Goal: Information Seeking & Learning: Learn about a topic

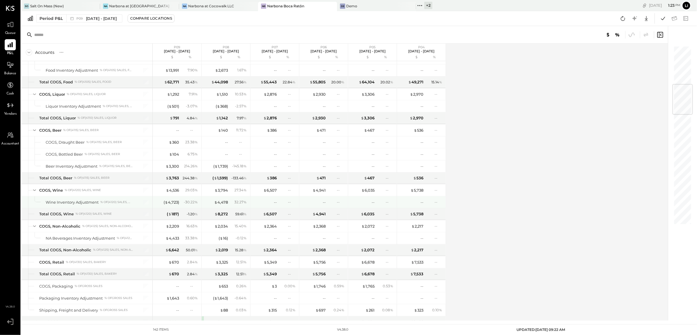
scroll to position [328, 0]
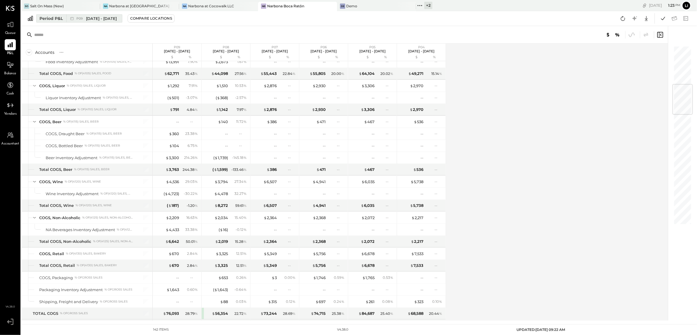
click at [71, 16] on icon at bounding box center [72, 19] width 6 height 6
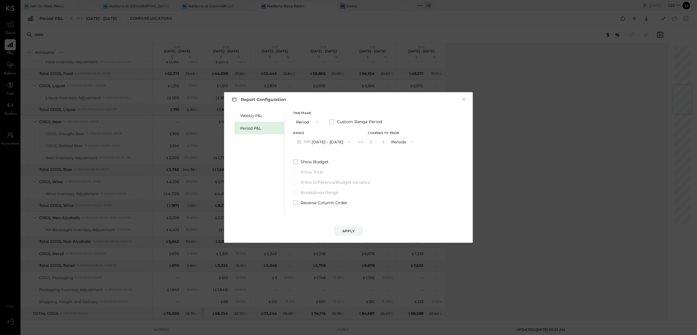
click at [322, 144] on button "P09 [DATE] - [DATE]" at bounding box center [323, 141] width 61 height 11
click at [330, 155] on span "[DATE] - [DATE]" at bounding box center [320, 155] width 28 height 5
click at [340, 236] on div "Report Configuration × Weekly P&L Period P&L Timeframe Period Custom Range Peri…" at bounding box center [348, 167] width 249 height 151
click at [345, 227] on button "Apply" at bounding box center [348, 231] width 29 height 9
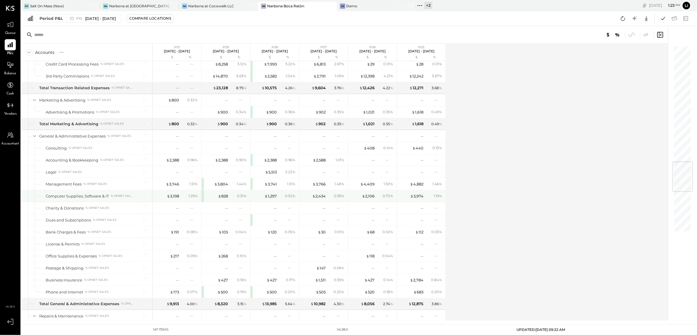
scroll to position [623, 0]
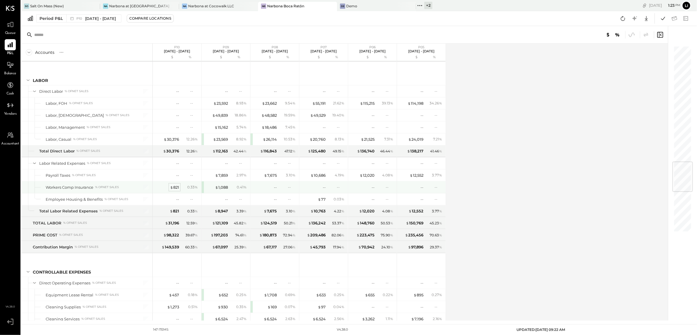
click at [177, 190] on div "$ 821" at bounding box center [174, 188] width 9 height 6
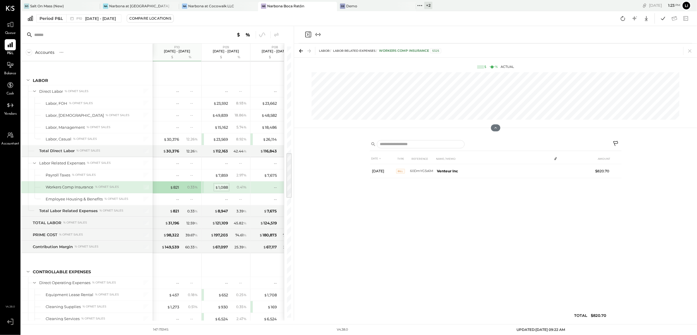
click at [221, 190] on div "$ 1,088" at bounding box center [221, 188] width 13 height 6
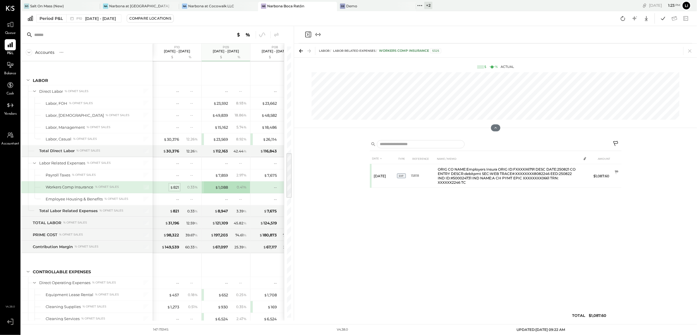
click at [175, 190] on div "$ 821" at bounding box center [174, 188] width 9 height 6
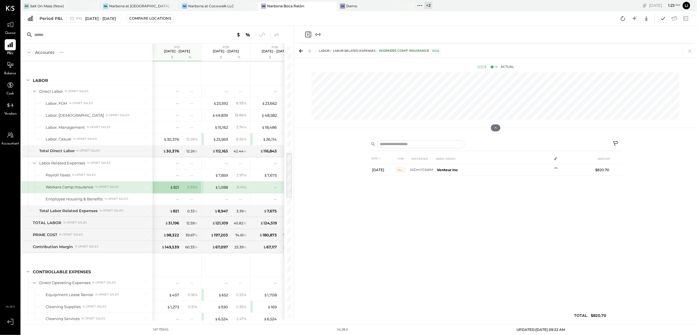
click at [306, 34] on icon "Close panel" at bounding box center [308, 34] width 7 height 7
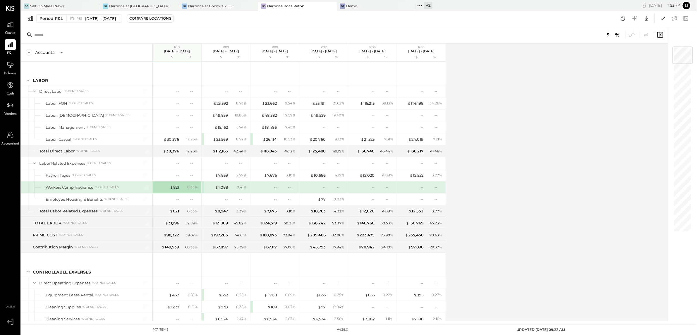
scroll to position [1081, 0]
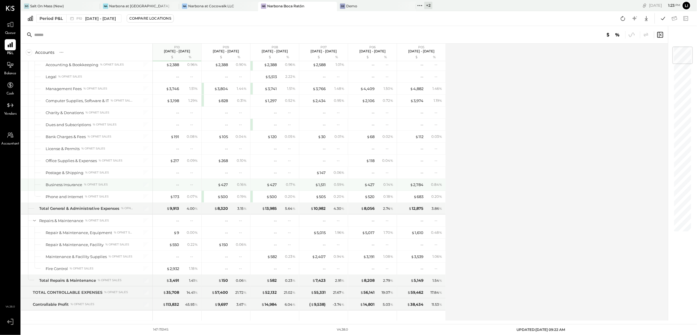
click at [228, 190] on div "$ 427 0.16 %" at bounding box center [227, 185] width 44 height 12
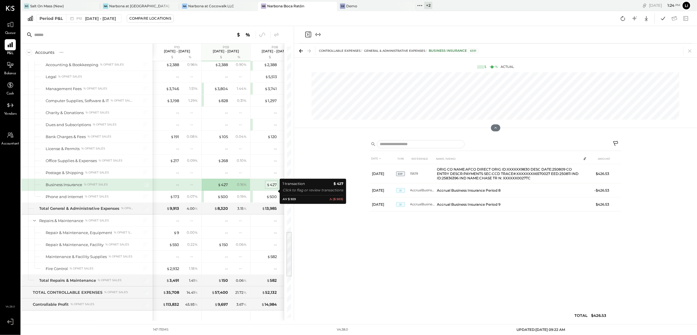
click at [270, 188] on div "$ 427" at bounding box center [272, 185] width 10 height 6
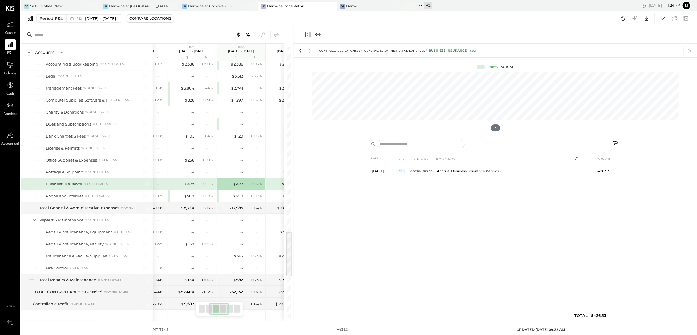
scroll to position [1082, 0]
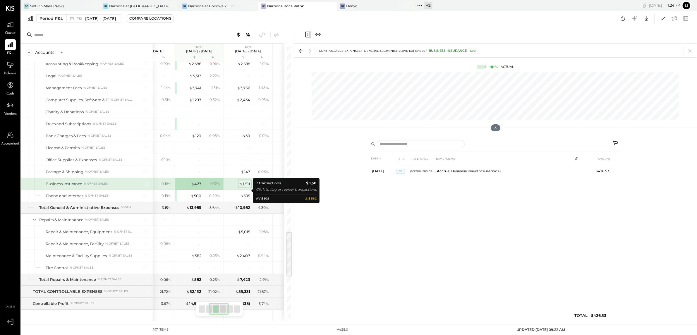
click at [247, 187] on div "$ 1,511" at bounding box center [245, 184] width 11 height 6
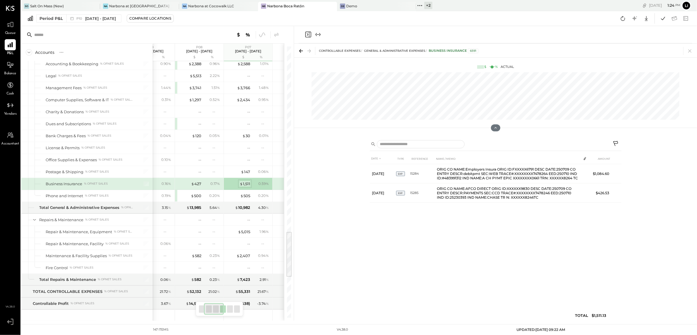
scroll to position [1083, 0]
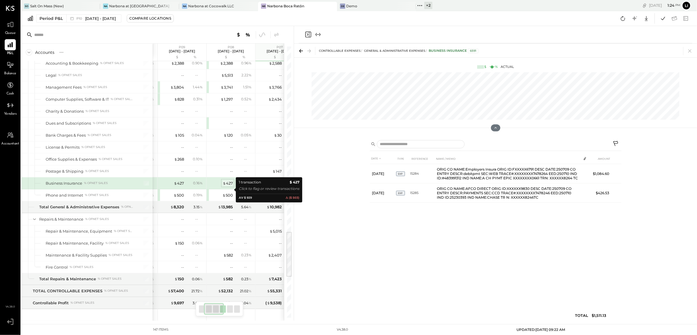
click at [230, 186] on div "$ 427" at bounding box center [228, 184] width 10 height 6
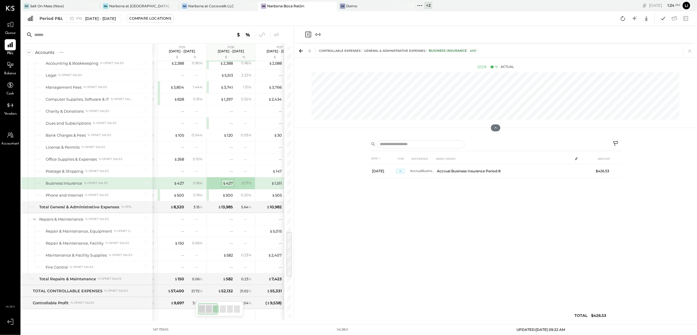
scroll to position [1082, 0]
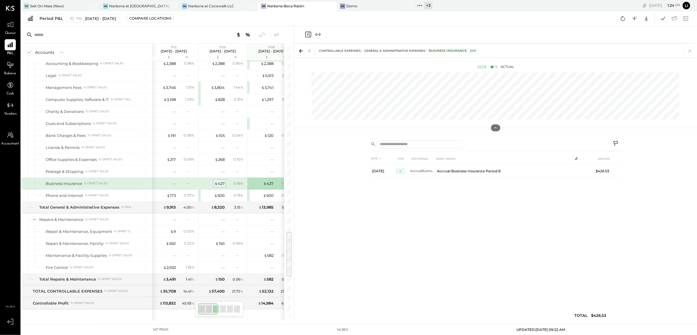
click at [221, 186] on div "$ 427" at bounding box center [220, 184] width 10 height 6
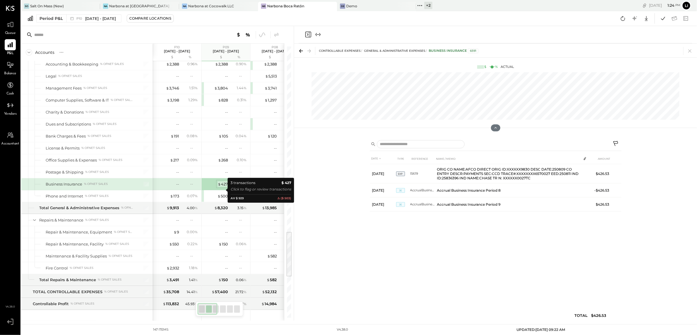
scroll to position [1082, 0]
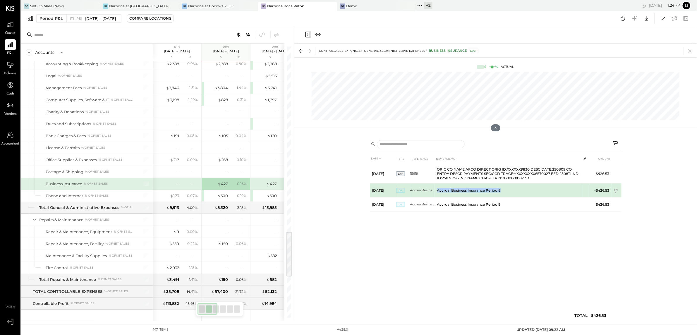
drag, startPoint x: 505, startPoint y: 190, endPoint x: 436, endPoint y: 191, distance: 69.1
click at [436, 191] on td "Accrual Business Insurance Period 8" at bounding box center [508, 191] width 146 height 14
copy td "Accrual Business Insurance Period 8"
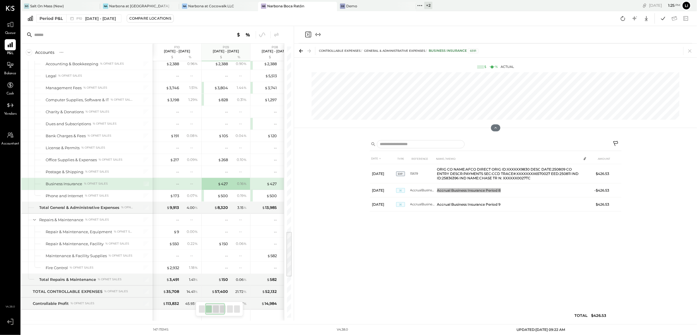
scroll to position [0, 78]
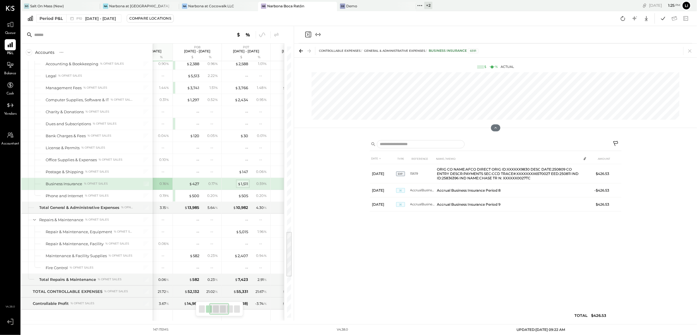
click at [247, 187] on div "$ 1,511" at bounding box center [243, 184] width 11 height 6
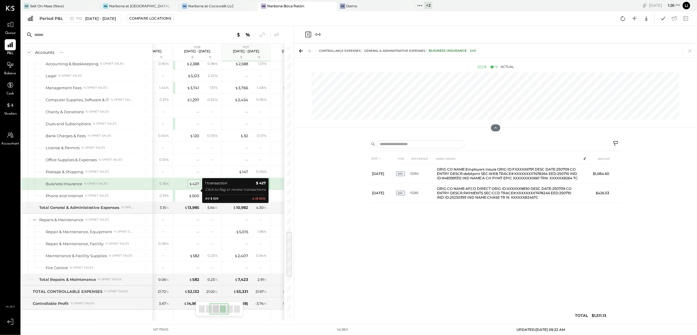
click at [196, 187] on div "$ 427" at bounding box center [194, 184] width 10 height 6
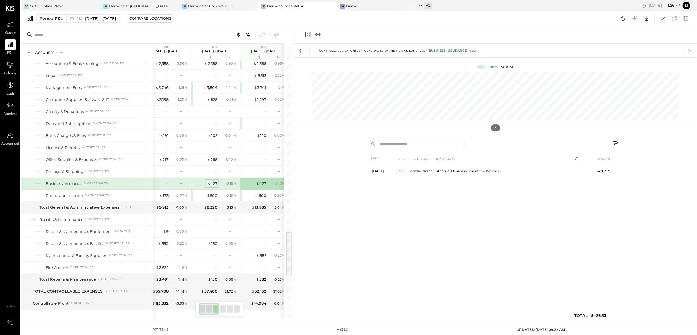
scroll to position [1082, 0]
click at [213, 187] on div "$ 427" at bounding box center [212, 184] width 10 height 6
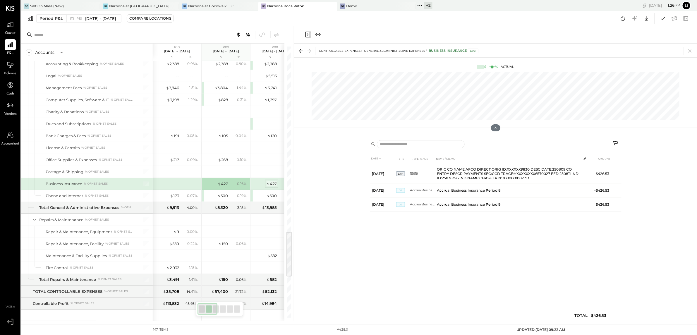
click at [269, 186] on span "$" at bounding box center [268, 184] width 3 height 5
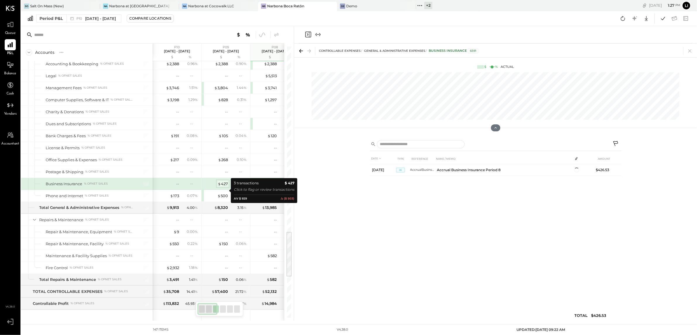
click at [224, 187] on div "$ 427" at bounding box center [223, 184] width 10 height 6
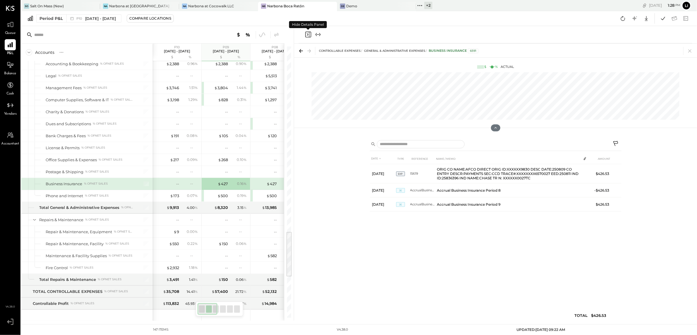
click at [307, 36] on icon "Close panel" at bounding box center [308, 34] width 7 height 7
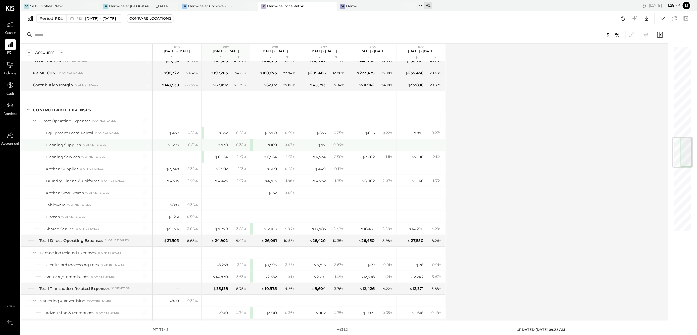
scroll to position [778, 0]
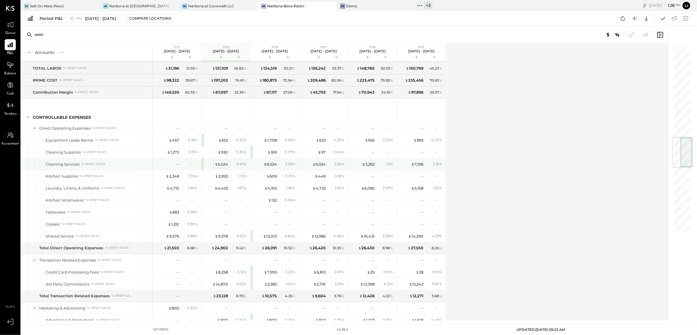
click at [226, 167] on div "$ 6,524" at bounding box center [221, 165] width 13 height 6
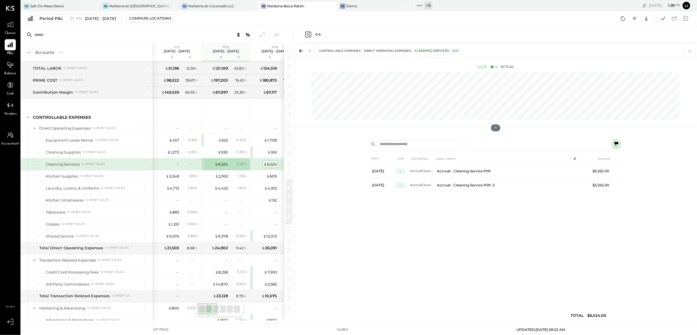
click at [270, 167] on div "$ 6,524" at bounding box center [270, 165] width 13 height 6
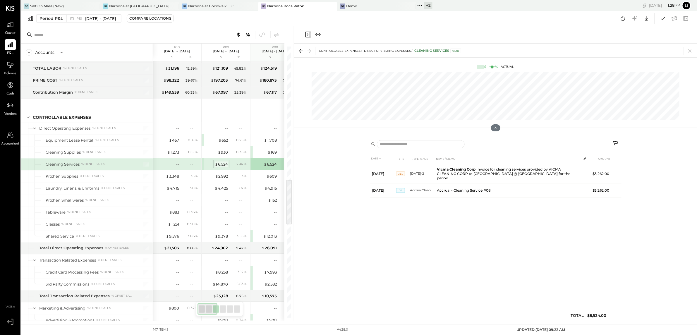
click at [217, 167] on span "$" at bounding box center [216, 164] width 3 height 5
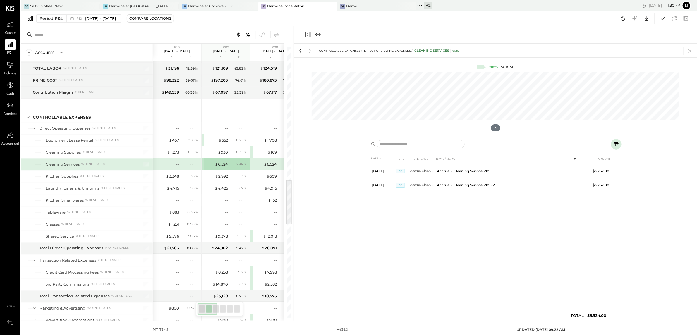
click at [309, 35] on icon "Close panel" at bounding box center [308, 35] width 6 height 6
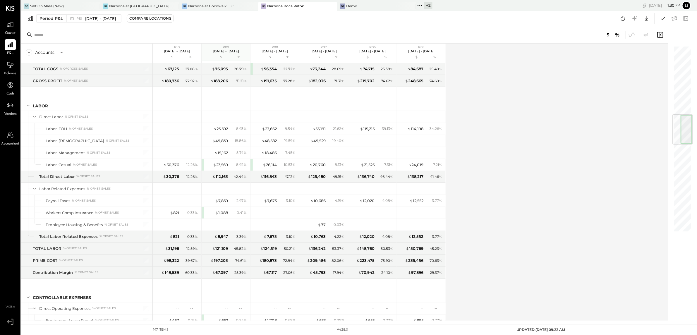
scroll to position [583, 0]
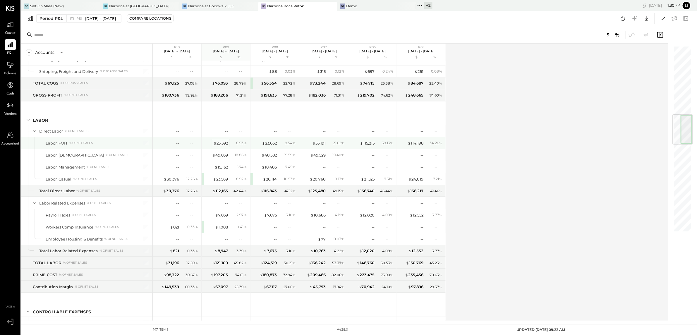
click at [220, 146] on div "$ 23,592" at bounding box center [220, 144] width 15 height 6
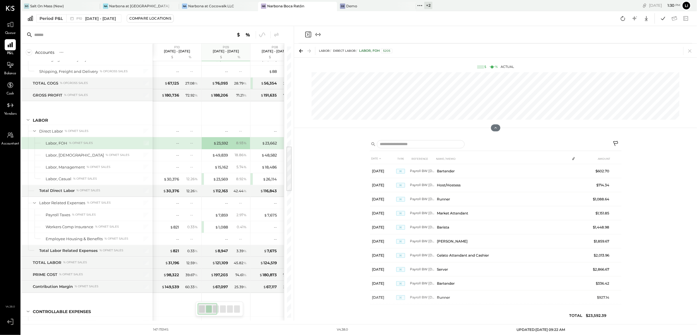
click at [308, 36] on icon "Close panel" at bounding box center [308, 34] width 7 height 7
